Goal: Task Accomplishment & Management: Use online tool/utility

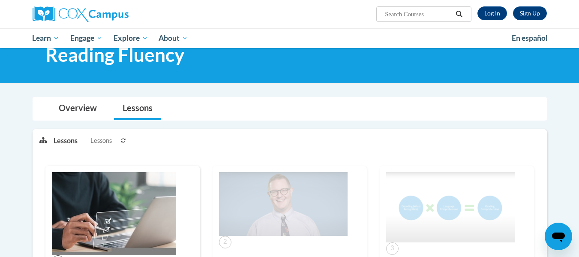
scroll to position [4, 0]
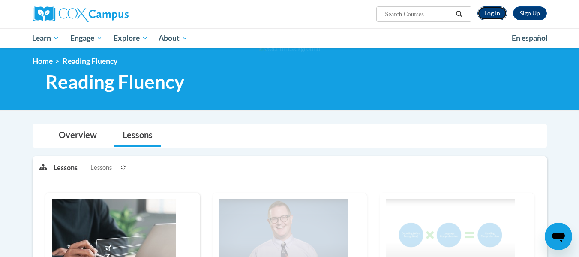
click at [494, 16] on link "Log In" at bounding box center [492, 13] width 30 height 14
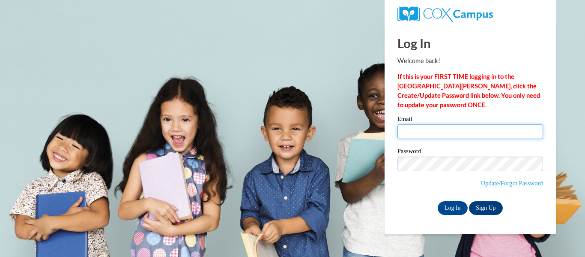
drag, startPoint x: 0, startPoint y: 0, endPoint x: 435, endPoint y: 129, distance: 454.1
click at [435, 129] on input "Email" at bounding box center [471, 131] width 146 height 15
type input "tespinosa@kippmetroatlanta.org"
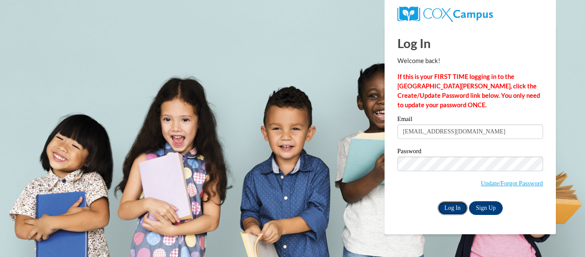
click at [461, 211] on input "Log In" at bounding box center [453, 208] width 30 height 14
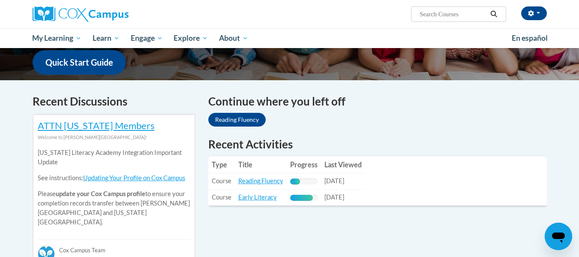
scroll to position [214, 0]
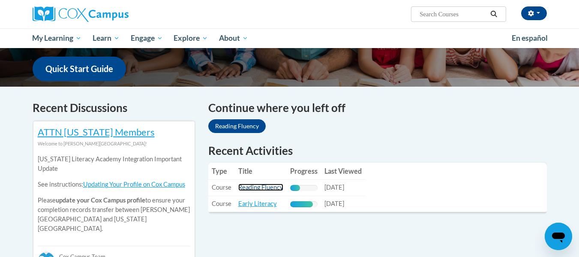
click at [258, 188] on link "Reading Fluency" at bounding box center [260, 186] width 45 height 7
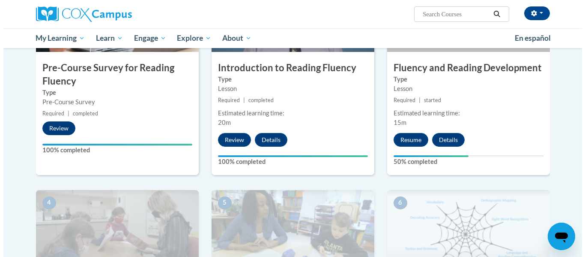
scroll to position [257, 0]
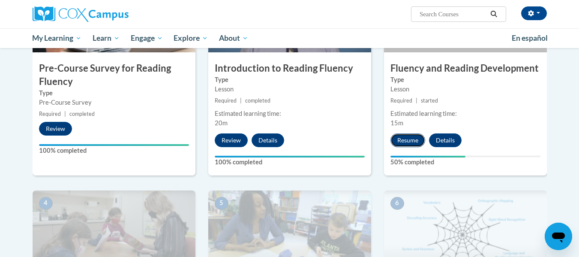
click at [406, 142] on button "Resume" at bounding box center [407, 140] width 35 height 14
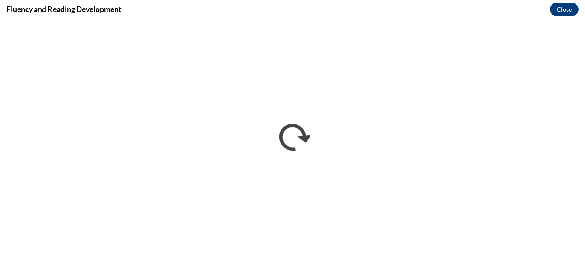
scroll to position [0, 0]
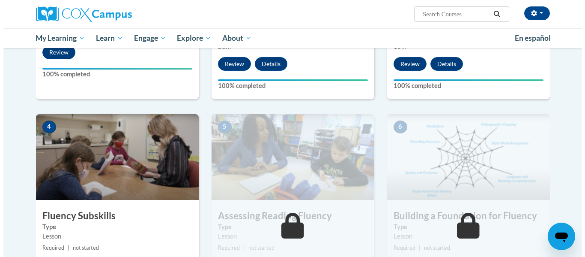
scroll to position [428, 0]
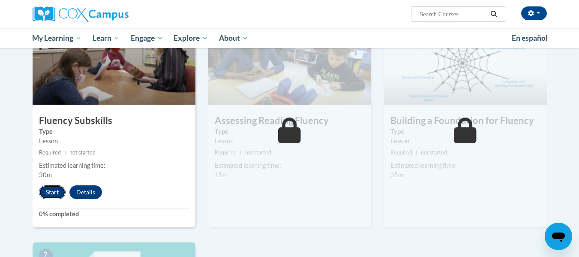
click at [45, 188] on button "Start" at bounding box center [52, 192] width 27 height 14
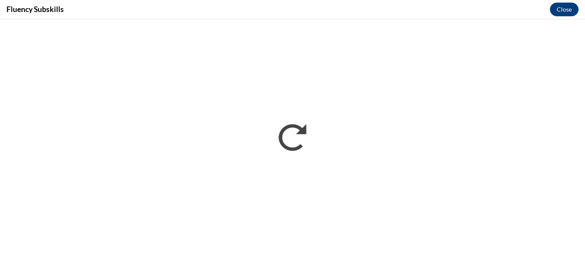
scroll to position [0, 0]
